Goal: Transaction & Acquisition: Purchase product/service

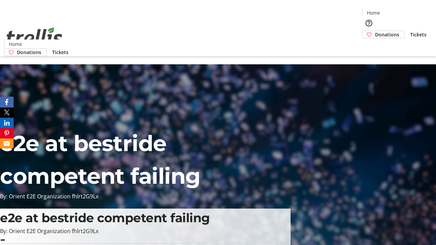
click at [410, 31] on span "Tickets" at bounding box center [418, 34] width 16 height 7
